Goal: Task Accomplishment & Management: Manage account settings

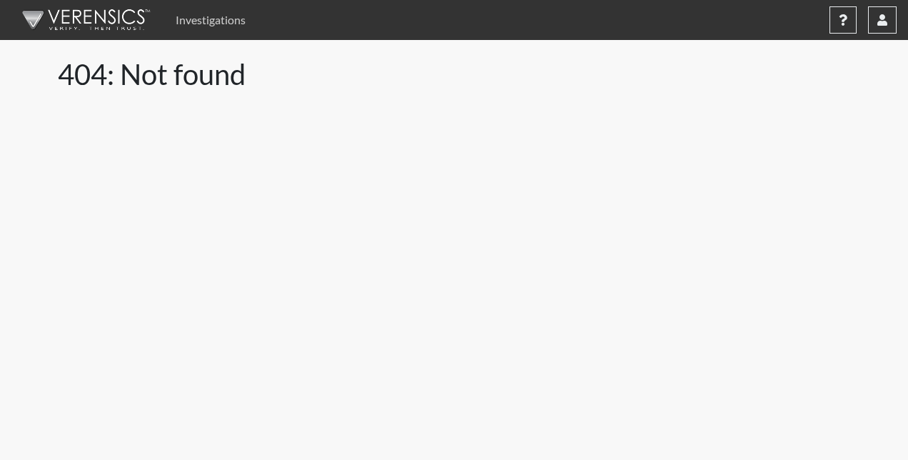
click at [203, 23] on link "Investigations" at bounding box center [210, 20] width 81 height 29
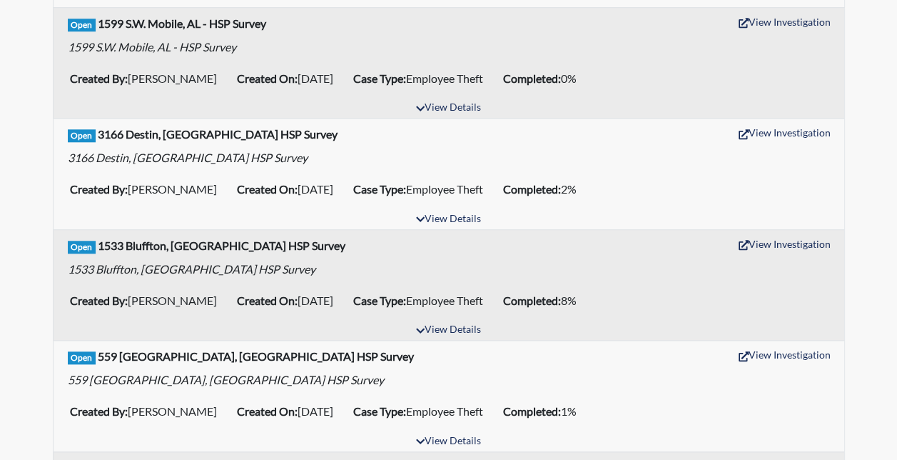
scroll to position [642, 0]
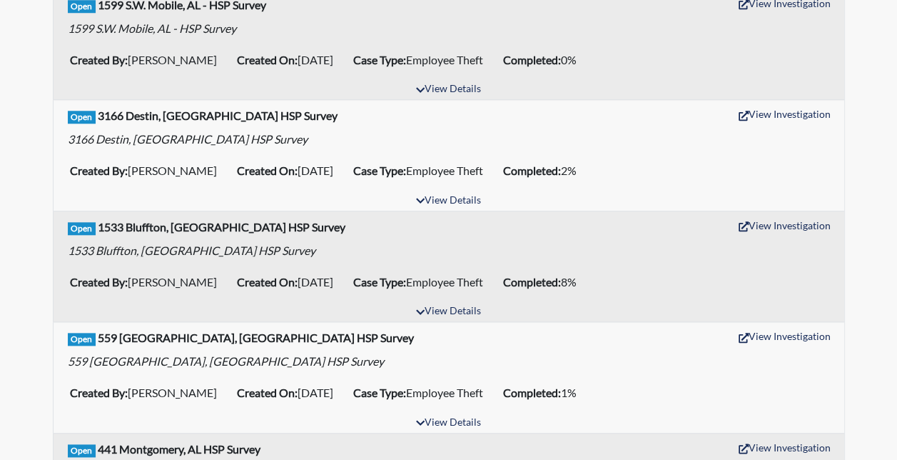
drag, startPoint x: 284, startPoint y: 274, endPoint x: 345, endPoint y: 277, distance: 61.4
click at [345, 277] on li "Created On: Aug 12, 2025" at bounding box center [289, 281] width 116 height 23
drag, startPoint x: 350, startPoint y: 279, endPoint x: 282, endPoint y: 285, distance: 68.0
click at [282, 285] on li "Created On: Aug 12, 2025" at bounding box center [289, 281] width 116 height 23
drag, startPoint x: 282, startPoint y: 285, endPoint x: 284, endPoint y: 296, distance: 11.6
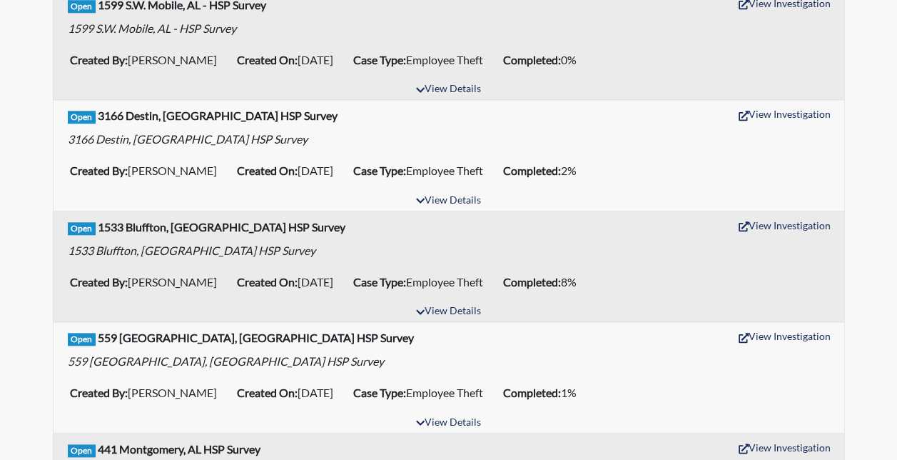
click at [284, 302] on div "View Details" at bounding box center [449, 311] width 791 height 19
click at [431, 417] on button "View Details" at bounding box center [449, 422] width 78 height 19
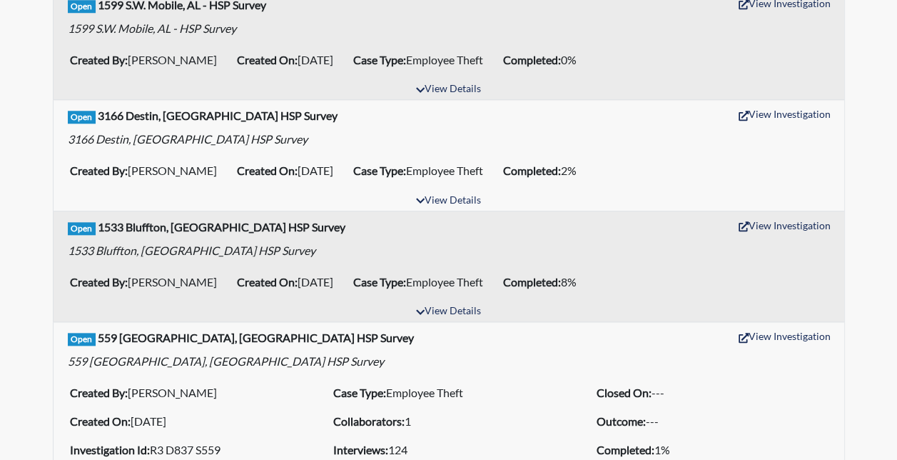
scroll to position [785, 0]
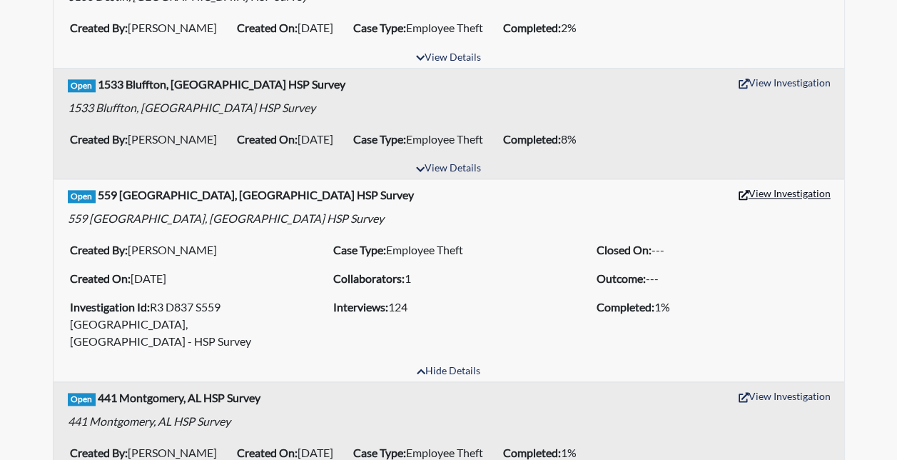
click at [764, 186] on button "View Investigation" at bounding box center [784, 193] width 105 height 22
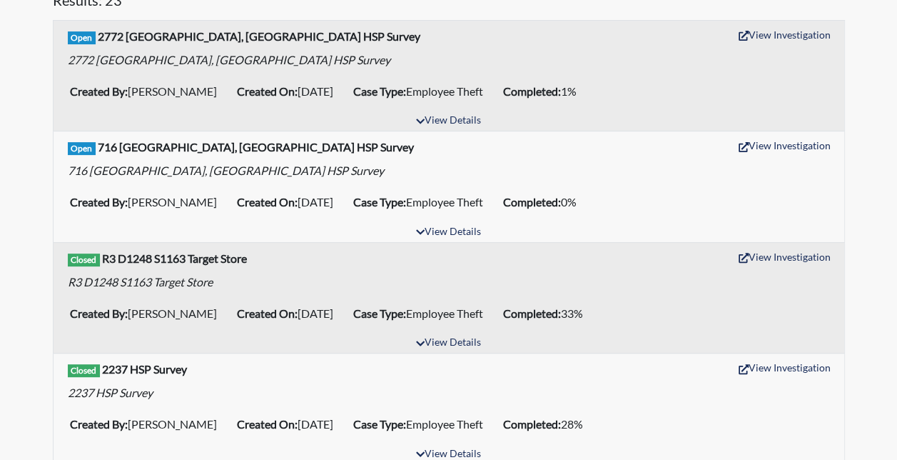
scroll to position [0, 0]
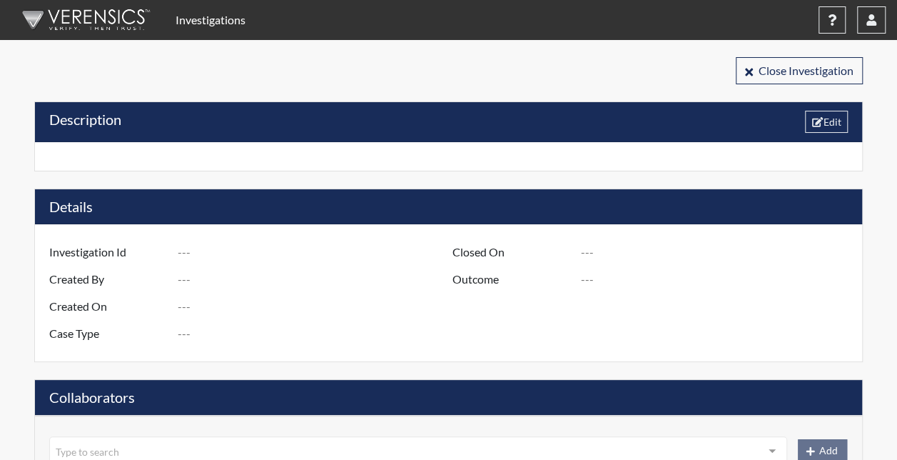
type input "R3 D837 S559 [GEOGRAPHIC_DATA], [GEOGRAPHIC_DATA] - HSP Survey"
type input "[PERSON_NAME]"
type input "[DATE]"
type input "Employee Theft"
type input "[GEOGRAPHIC_DATA]"
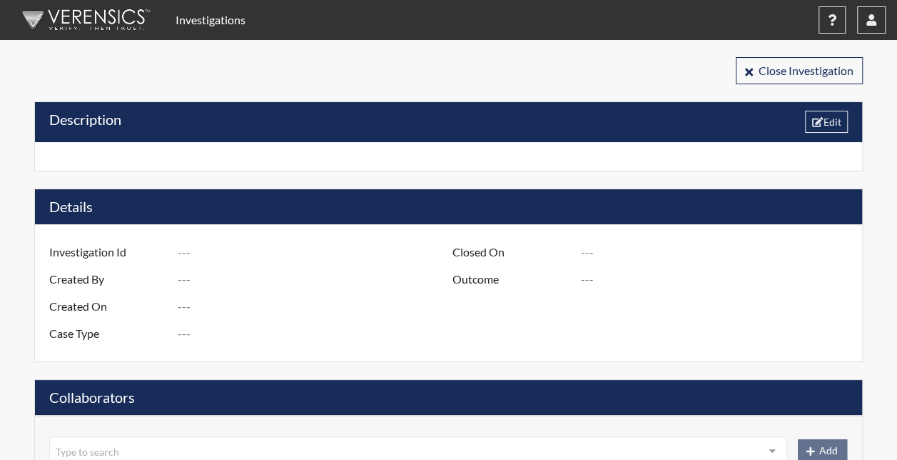
type input "[US_STATE]"
type input "559 [GEOGRAPHIC_DATA] SC"
type input "837"
type input "3"
type input "South"
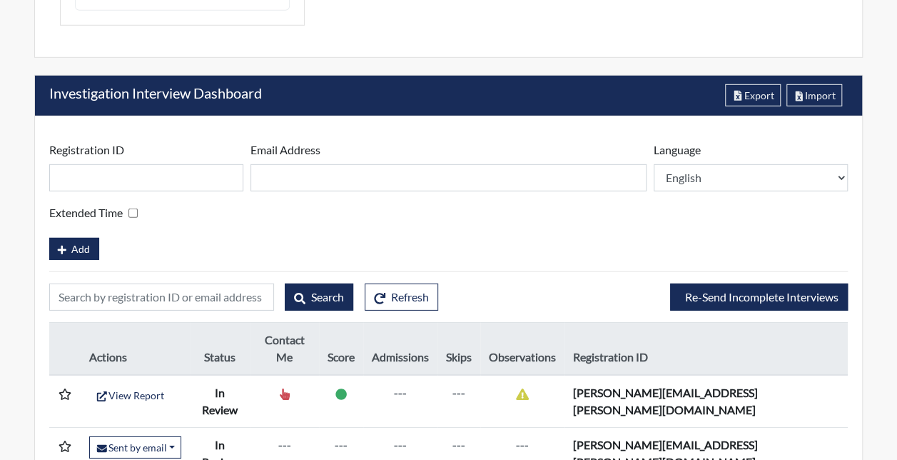
scroll to position [2047, 0]
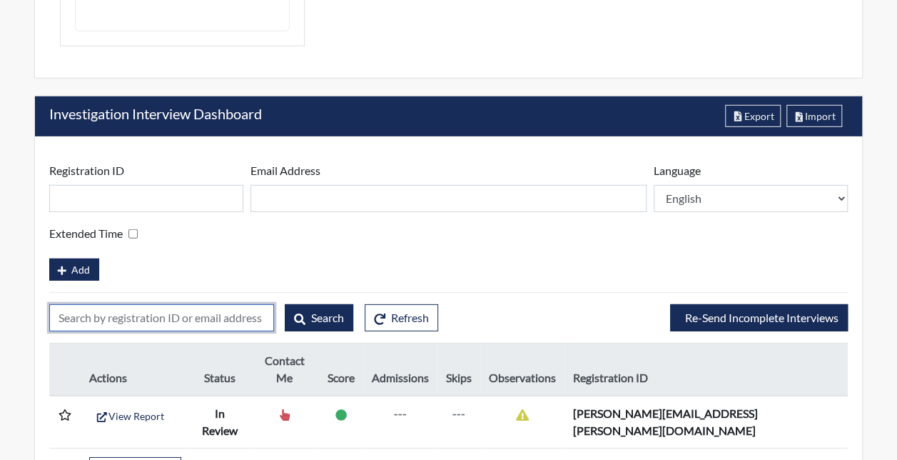
click at [174, 304] on input "text" at bounding box center [161, 317] width 225 height 27
click at [383, 255] on div "Add" at bounding box center [448, 267] width 799 height 25
click at [163, 304] on input "text" at bounding box center [161, 317] width 225 height 27
click at [360, 223] on div "Extended Time" at bounding box center [448, 233] width 799 height 21
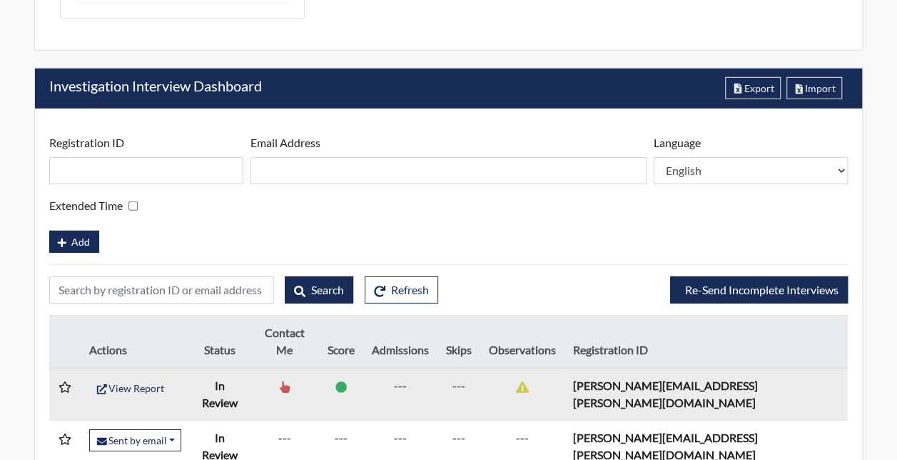
scroll to position [2118, 0]
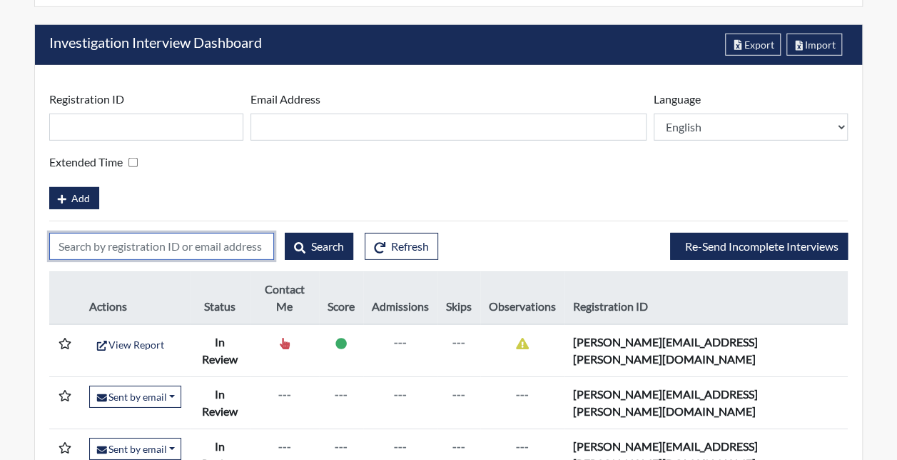
click at [196, 233] on input "text" at bounding box center [161, 246] width 225 height 27
type input "star"
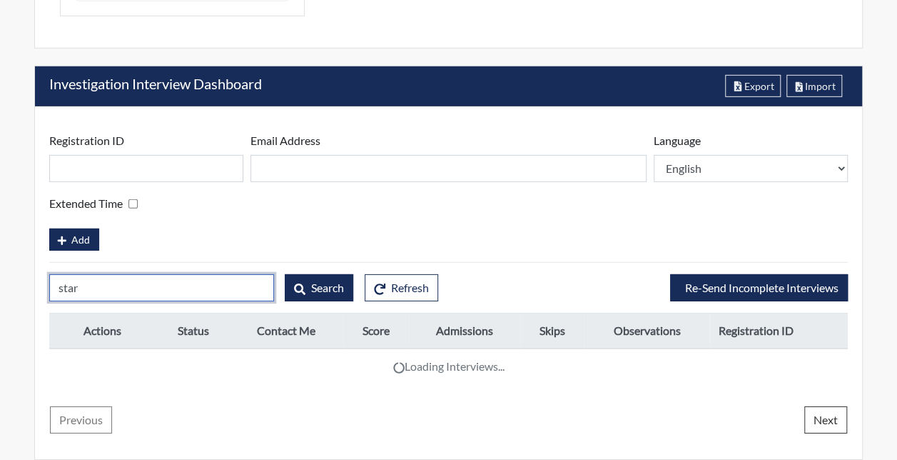
scroll to position [1972, 0]
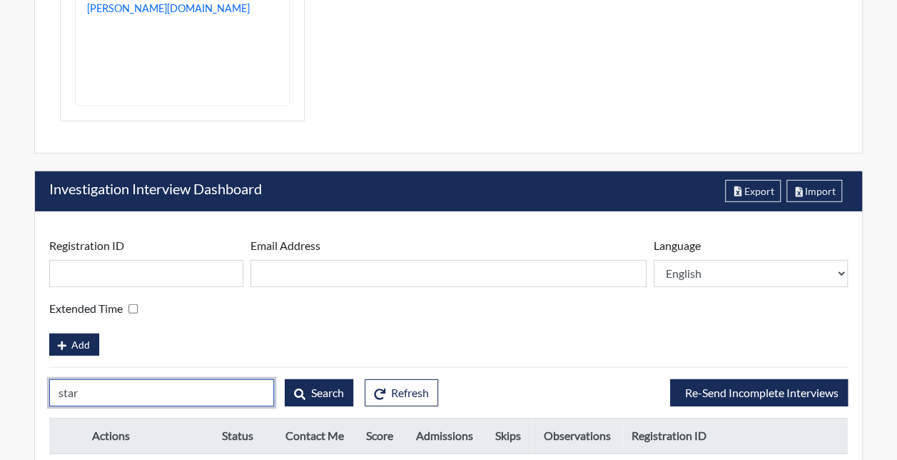
drag, startPoint x: 64, startPoint y: 335, endPoint x: 0, endPoint y: 338, distance: 64.3
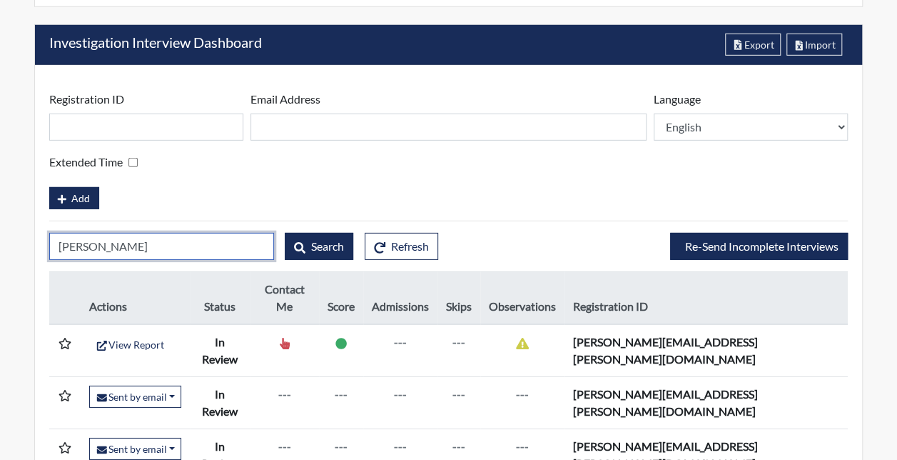
scroll to position [1967, 0]
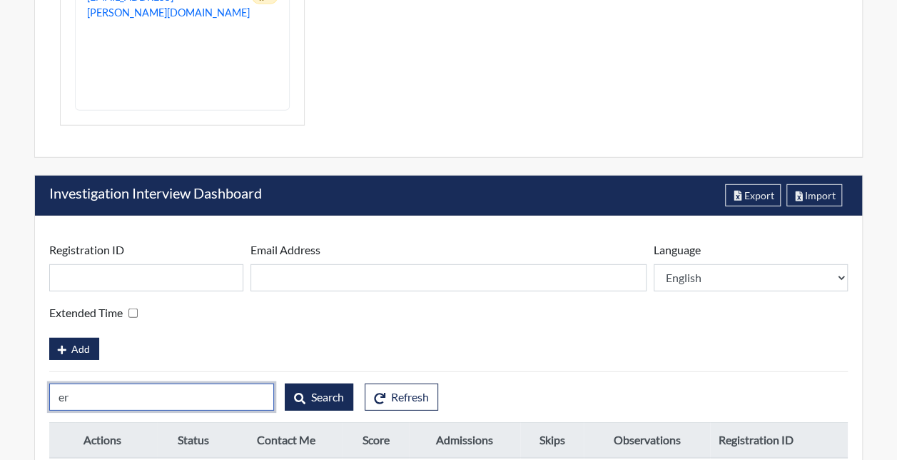
type input "e"
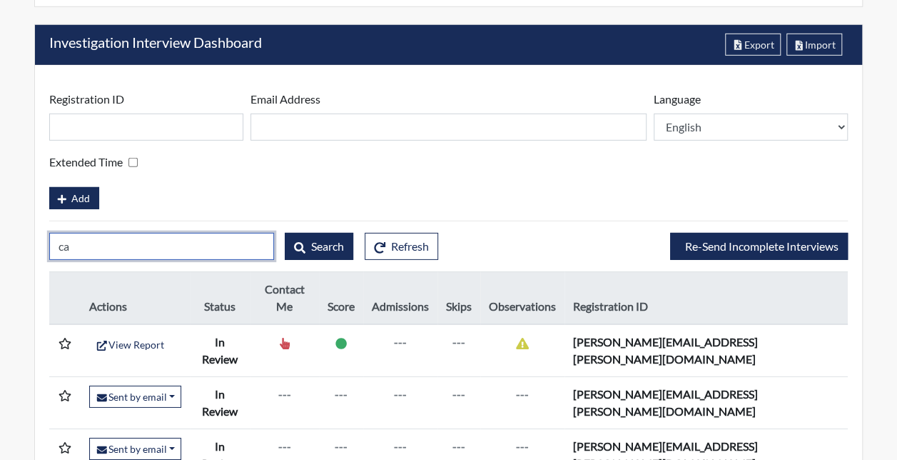
type input "cal"
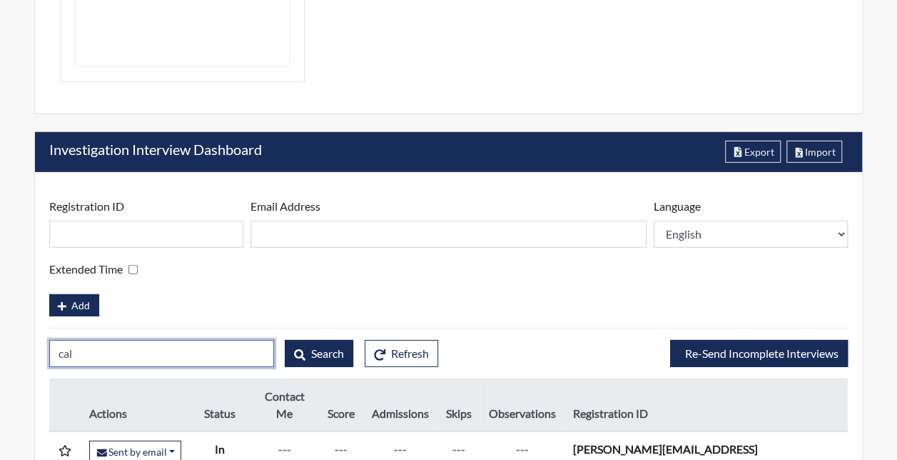
drag, startPoint x: 54, startPoint y: 303, endPoint x: 0, endPoint y: 303, distance: 54.2
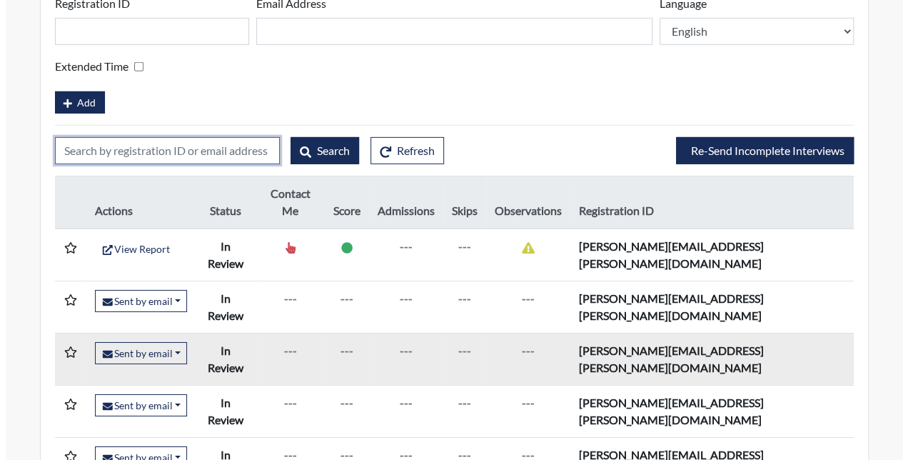
scroll to position [2189, 0]
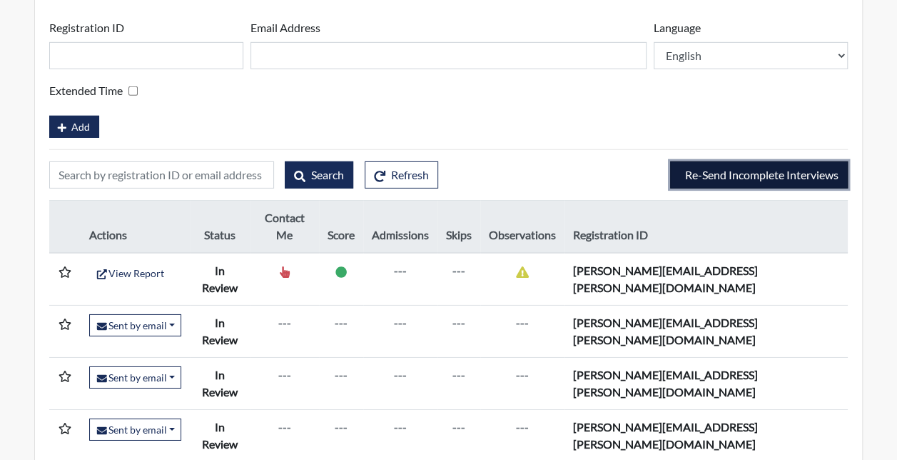
click at [714, 168] on span "Re-Send Incomplete Interviews" at bounding box center [761, 175] width 153 height 14
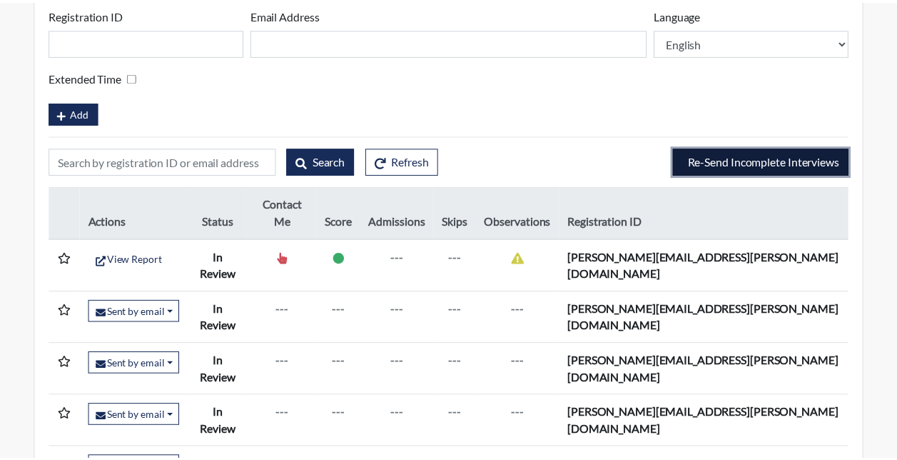
scroll to position [285, 532]
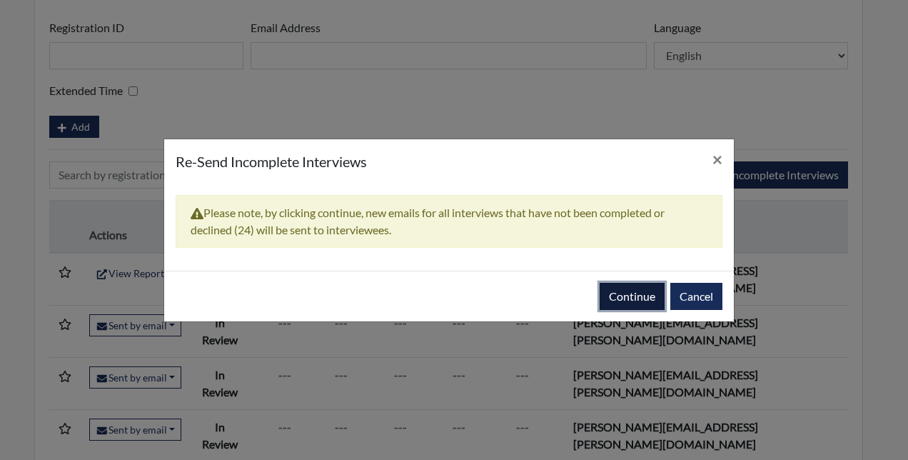
click at [635, 294] on button "Continue" at bounding box center [631, 296] width 65 height 27
click at [630, 293] on button "Continue" at bounding box center [631, 296] width 65 height 27
click at [641, 298] on button "Continue" at bounding box center [631, 296] width 65 height 27
click at [716, 157] on span "×" at bounding box center [717, 158] width 10 height 21
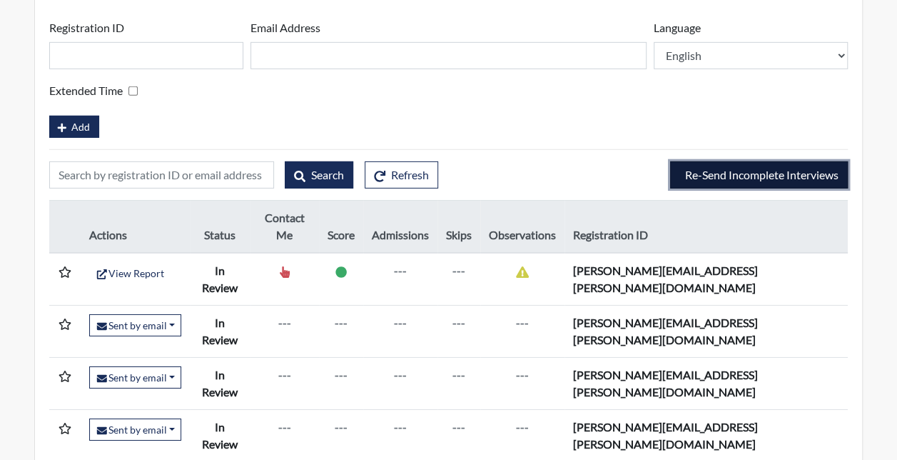
click at [697, 168] on span "Re-Send Incomplete Interviews" at bounding box center [761, 175] width 153 height 14
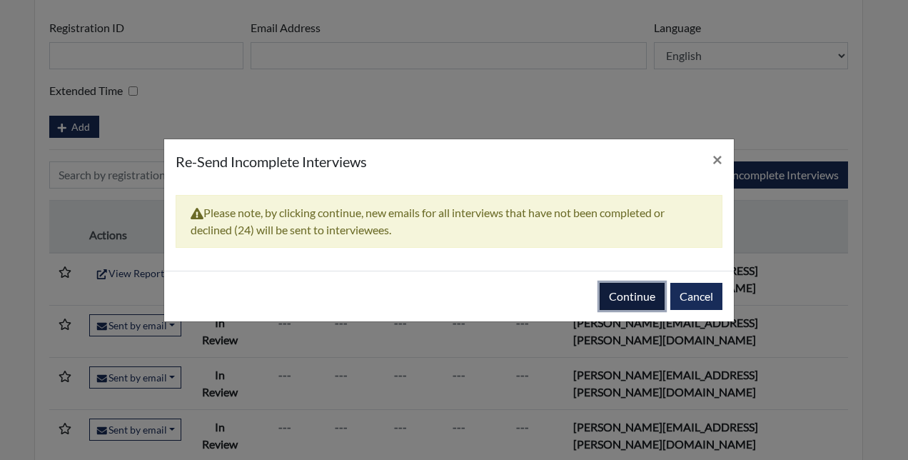
click at [619, 290] on button "Continue" at bounding box center [631, 296] width 65 height 27
click at [715, 163] on span "×" at bounding box center [717, 158] width 10 height 21
